Goal: Information Seeking & Learning: Learn about a topic

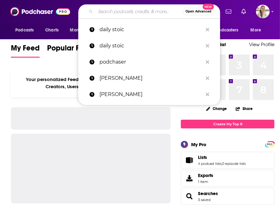
click at [103, 13] on input "Search podcasts, credits, & more..." at bounding box center [138, 12] width 87 height 10
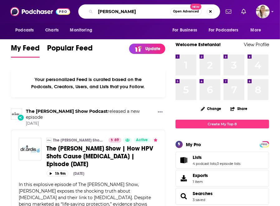
type input "[PERSON_NAME]"
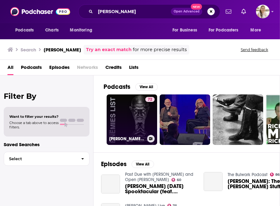
click at [126, 114] on link "72 [PERSON_NAME] The Enemies List" at bounding box center [132, 119] width 50 height 50
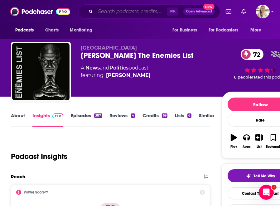
click at [118, 8] on input "Search podcasts, credits, & more..." at bounding box center [130, 12] width 71 height 10
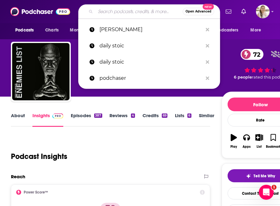
paste input "YOUNG [DEMOGRAPHIC_DATA]"
type input "YOUNG [DEMOGRAPHIC_DATA]"
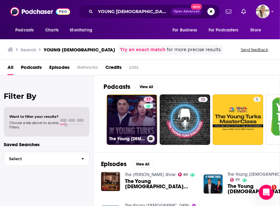
click at [140, 119] on link "77 The Young [DEMOGRAPHIC_DATA]" at bounding box center [132, 119] width 50 height 50
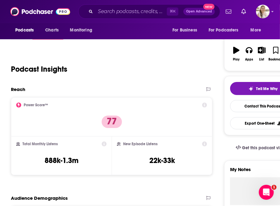
scroll to position [159, 0]
